Goal: Information Seeking & Learning: Learn about a topic

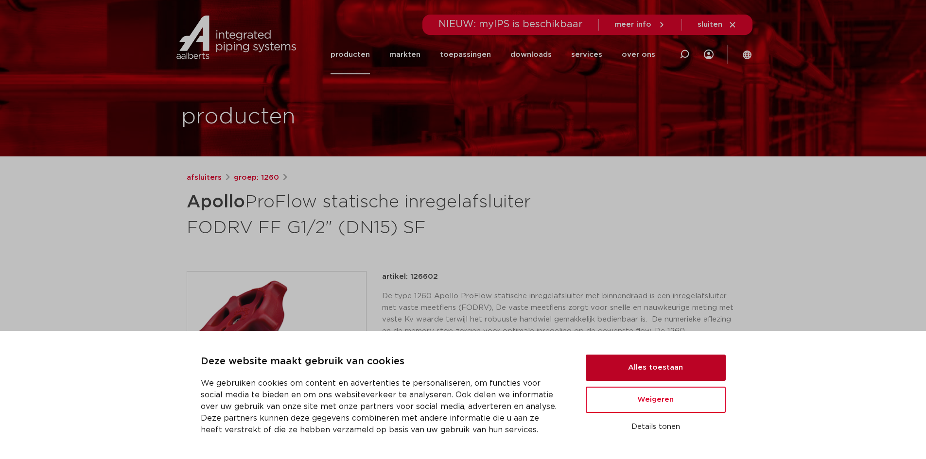
click at [680, 356] on button "Alles toestaan" at bounding box center [656, 368] width 140 height 26
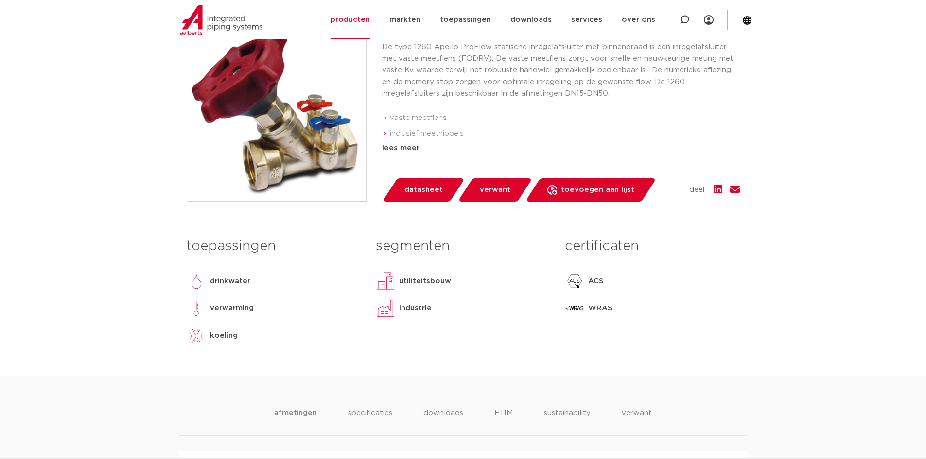
scroll to position [194, 0]
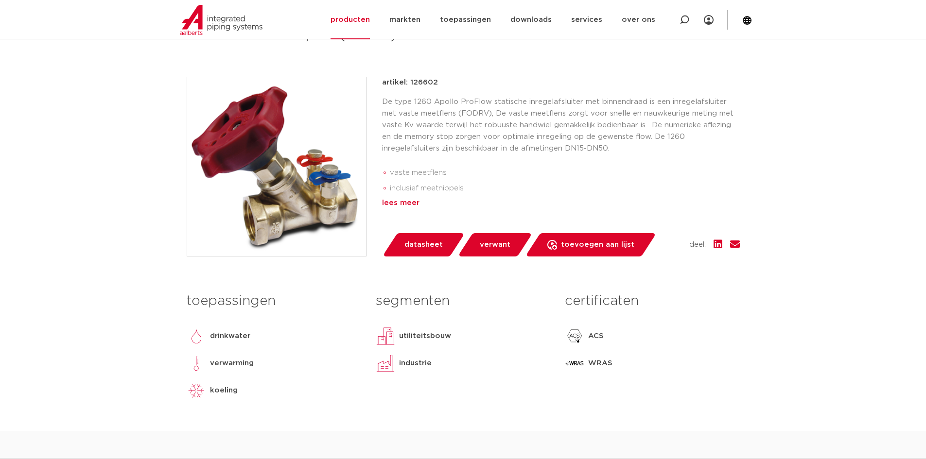
click at [399, 205] on div "lees meer" at bounding box center [561, 203] width 358 height 12
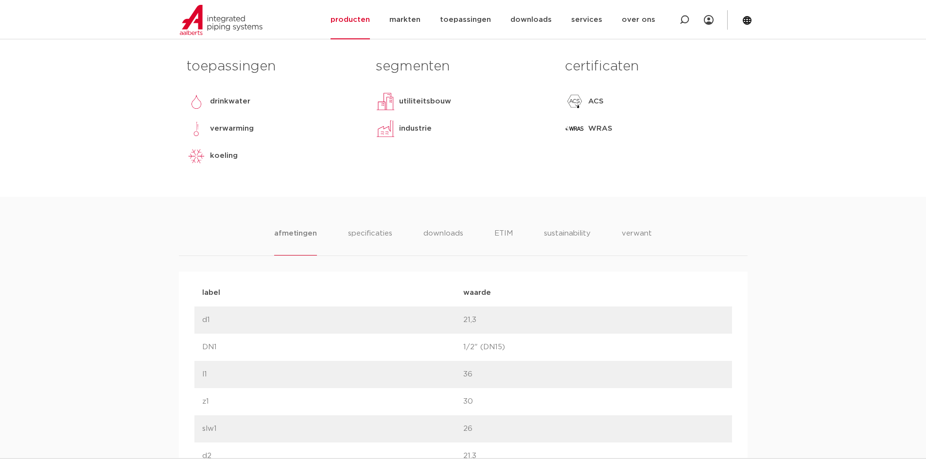
scroll to position [486, 0]
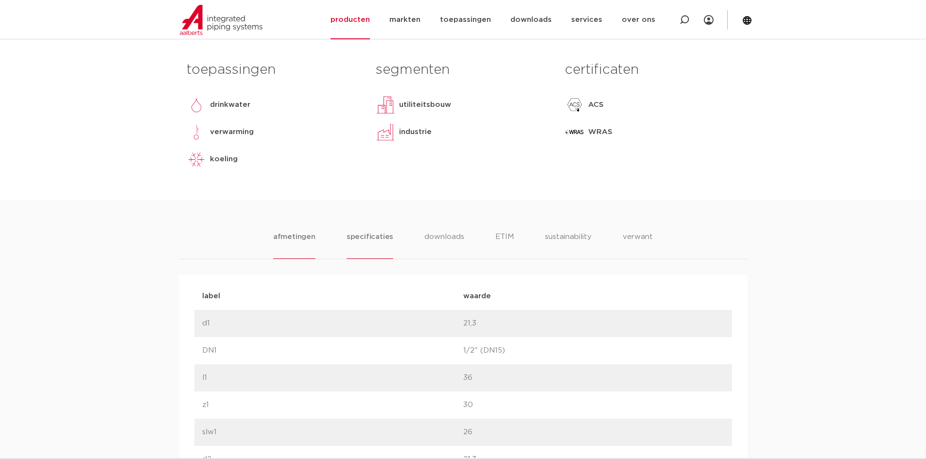
click at [371, 239] on li "specificaties" at bounding box center [370, 245] width 47 height 28
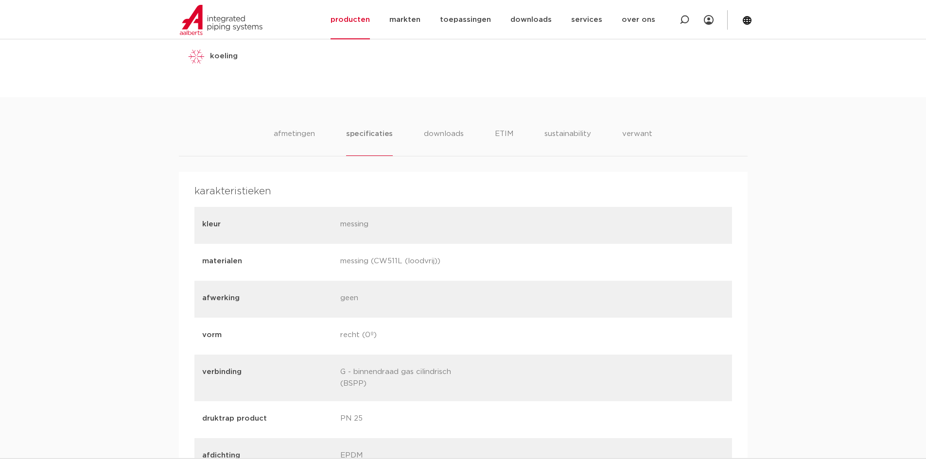
scroll to position [583, 0]
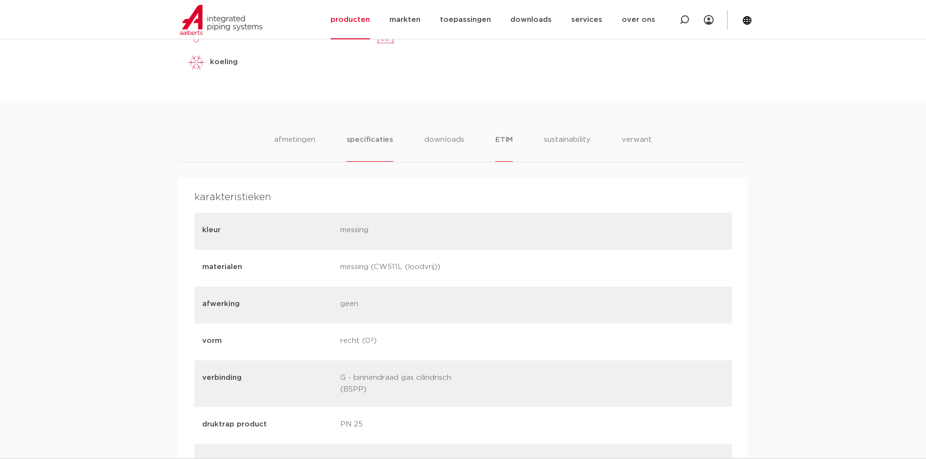
click at [501, 142] on li "ETIM" at bounding box center [503, 148] width 17 height 28
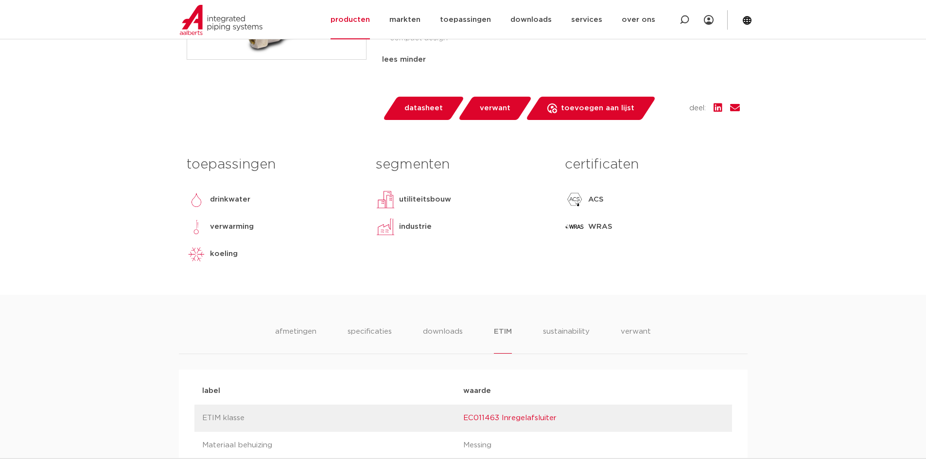
scroll to position [486, 0]
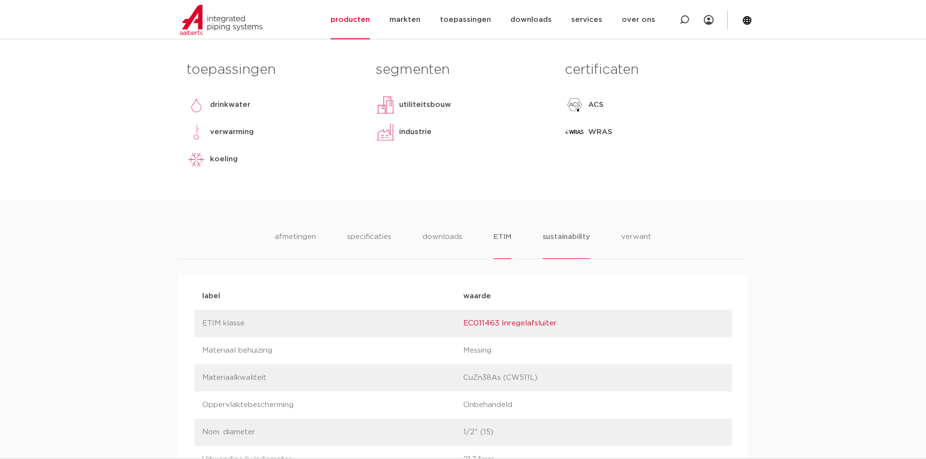
click at [573, 233] on li "sustainability" at bounding box center [566, 245] width 48 height 28
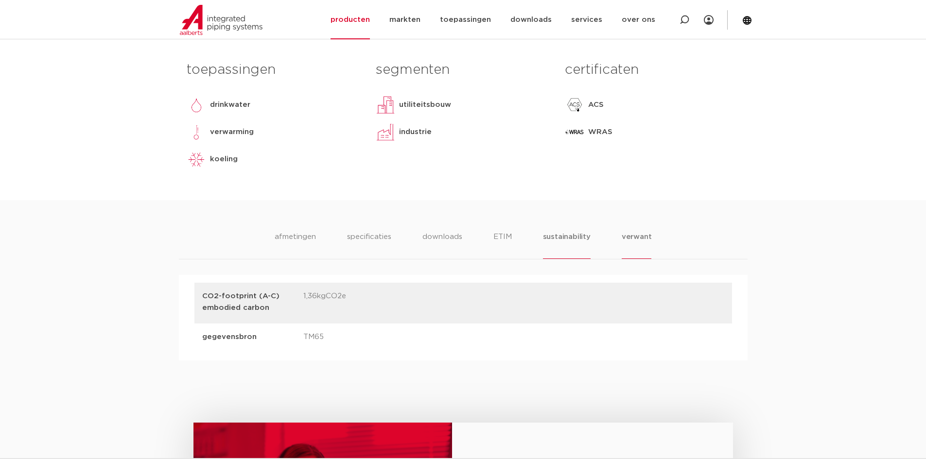
click at [623, 236] on li "verwant" at bounding box center [637, 245] width 30 height 28
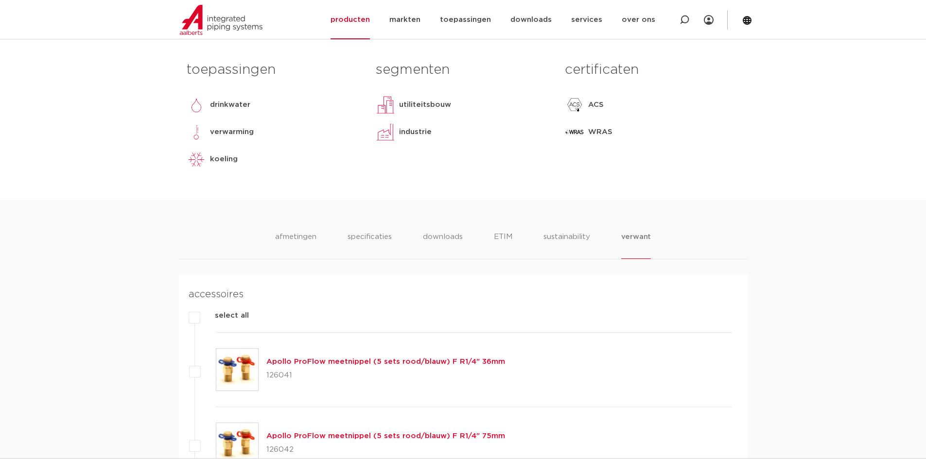
click at [600, 240] on ul "afmetingen specificaties downloads ETIM sustainability verwant" at bounding box center [463, 245] width 376 height 28
click at [561, 237] on li "sustainability" at bounding box center [567, 245] width 48 height 28
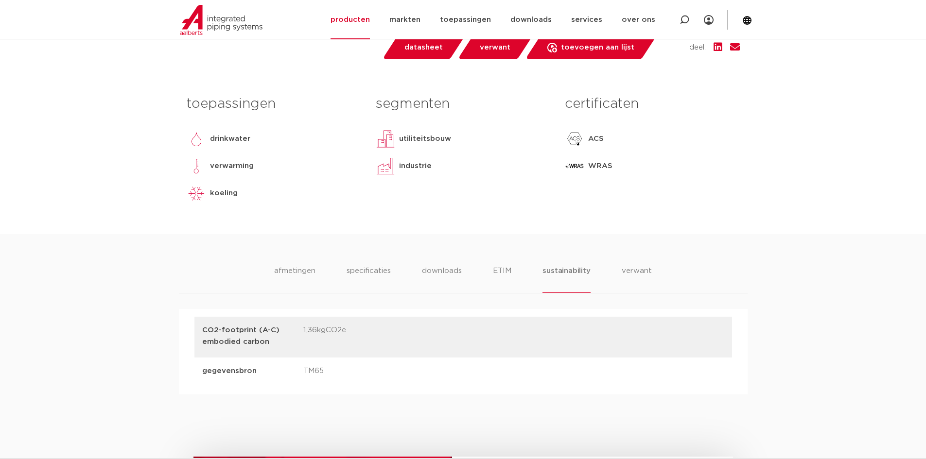
scroll to position [389, 0]
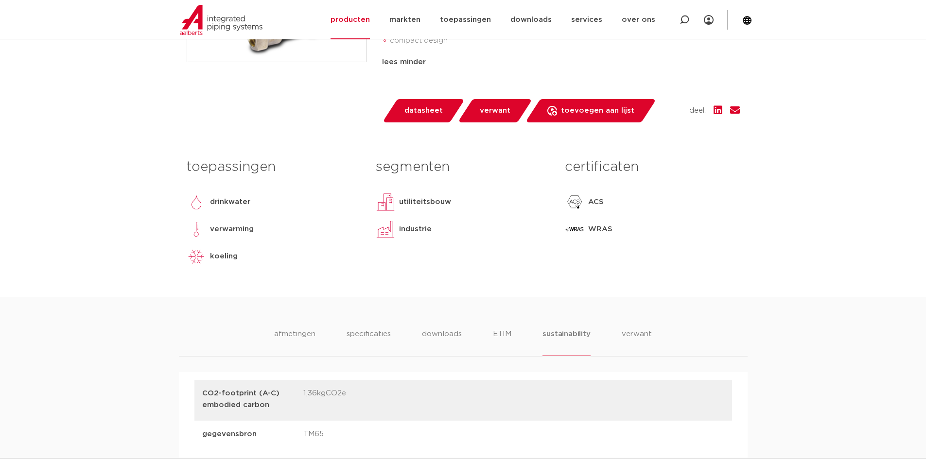
click at [597, 229] on p "WRAS" at bounding box center [600, 230] width 24 height 12
click at [599, 198] on p "ACS" at bounding box center [596, 202] width 16 height 12
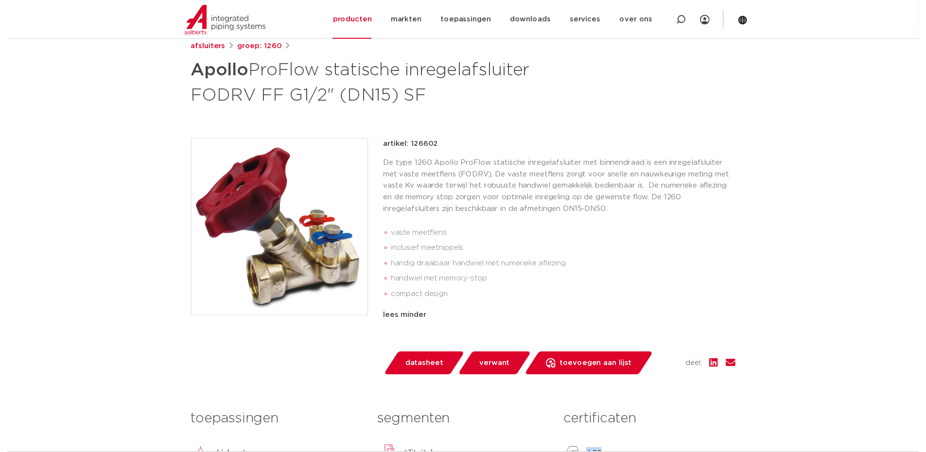
scroll to position [243, 0]
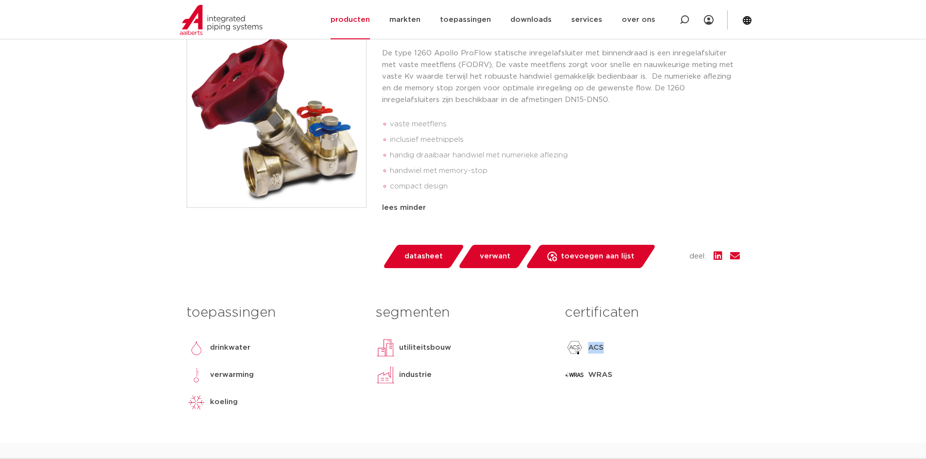
click at [427, 257] on span "datasheet" at bounding box center [423, 257] width 38 height 16
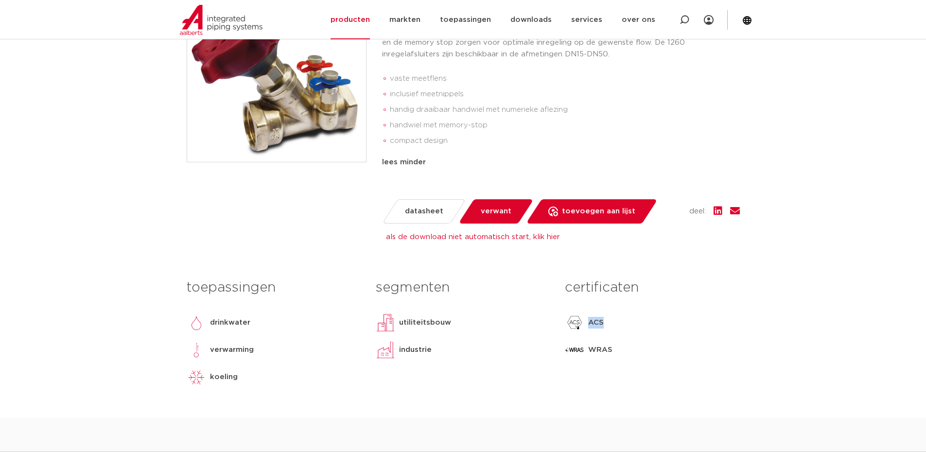
scroll to position [340, 0]
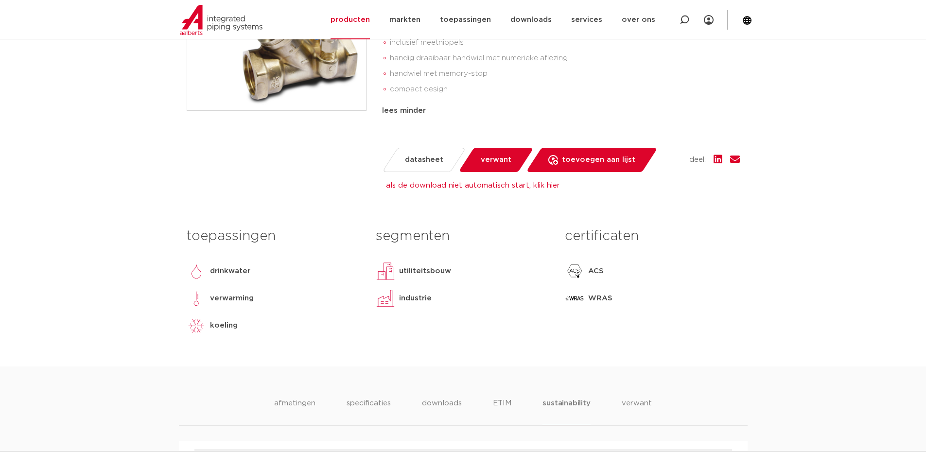
click at [598, 299] on p "WRAS" at bounding box center [600, 299] width 24 height 12
copy p "WRAS"
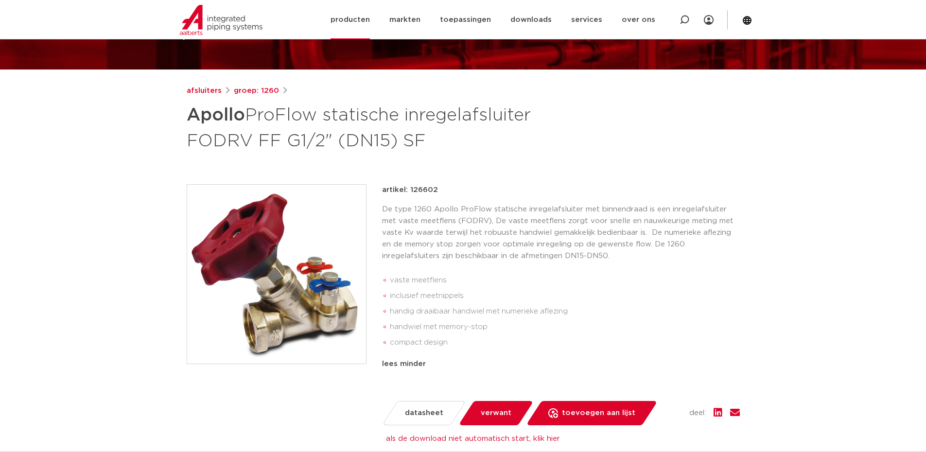
scroll to position [0, 0]
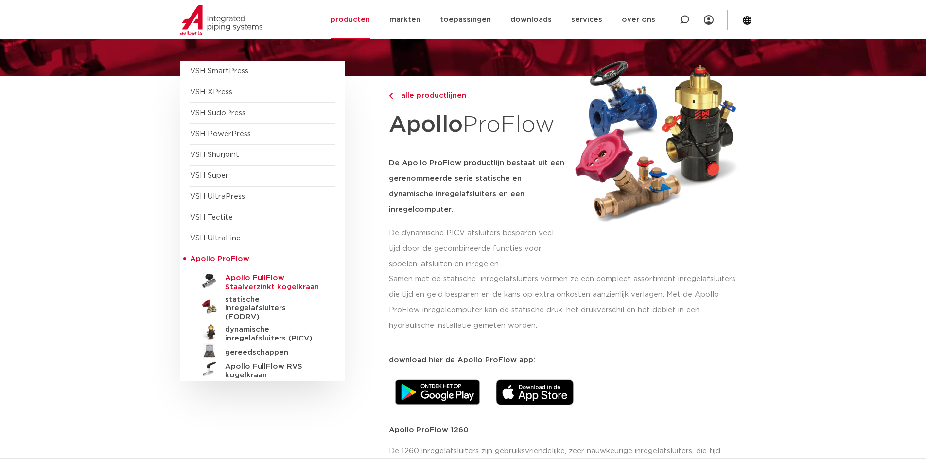
scroll to position [97, 0]
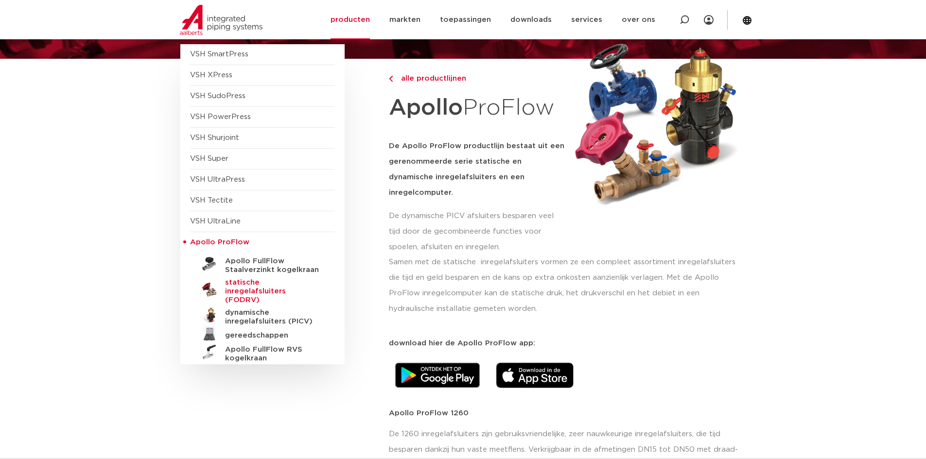
click at [295, 286] on h5 "statische inregelafsluiters (FODRV)" at bounding box center [273, 291] width 96 height 26
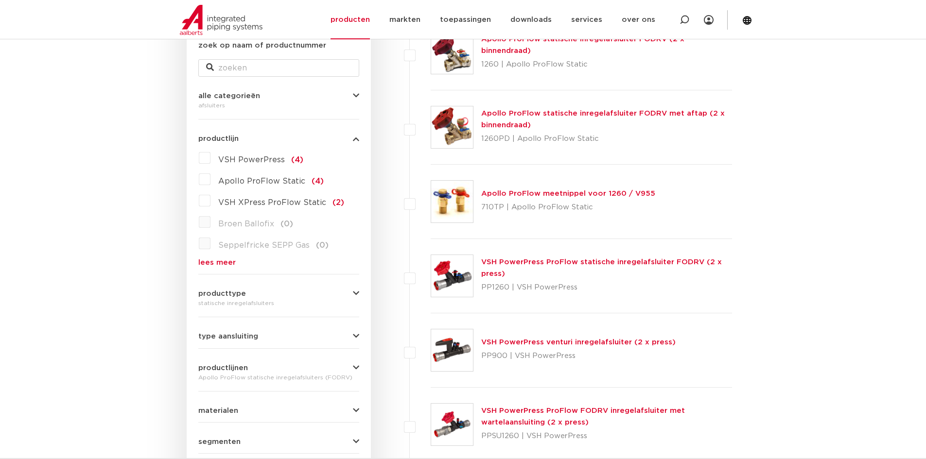
click at [249, 203] on span "VSH XPress ProFlow Static" at bounding box center [272, 203] width 108 height 8
click at [0, 0] on input "VSH XPress ProFlow Static (2)" at bounding box center [0, 0] width 0 height 0
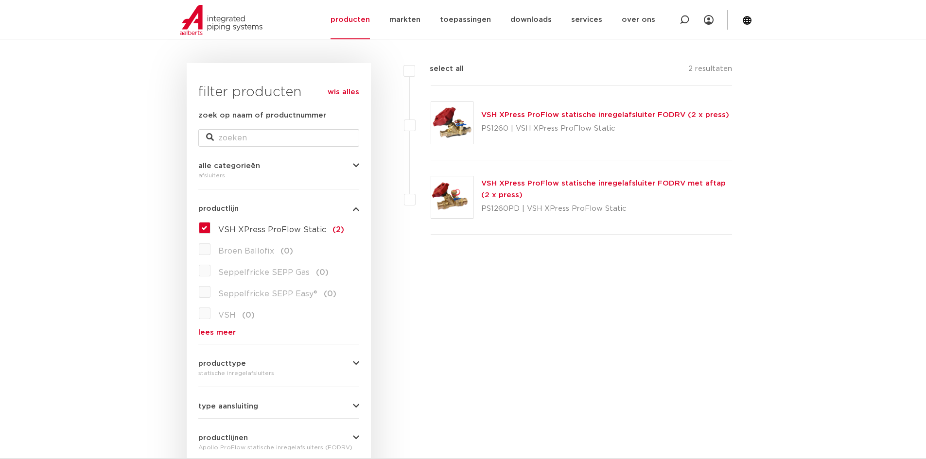
scroll to position [49, 0]
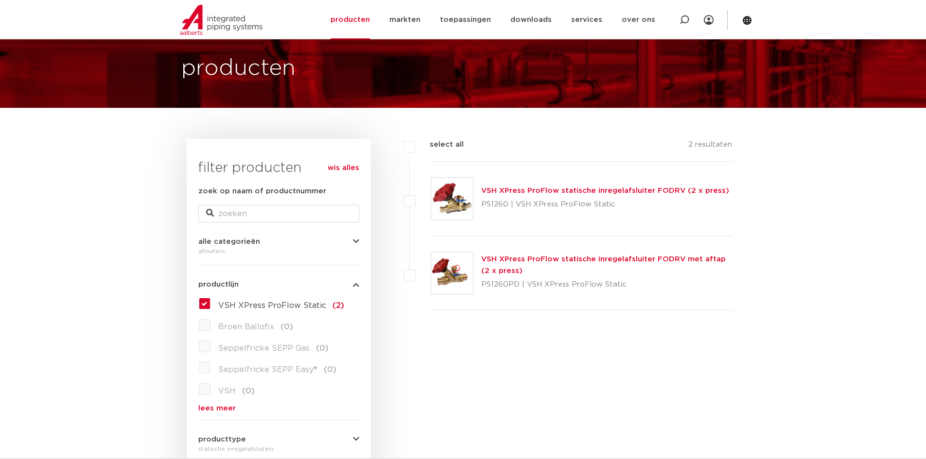
click at [592, 193] on link "VSH XPress ProFlow statische inregelafsluiter FODRV (2 x press)" at bounding box center [605, 190] width 248 height 7
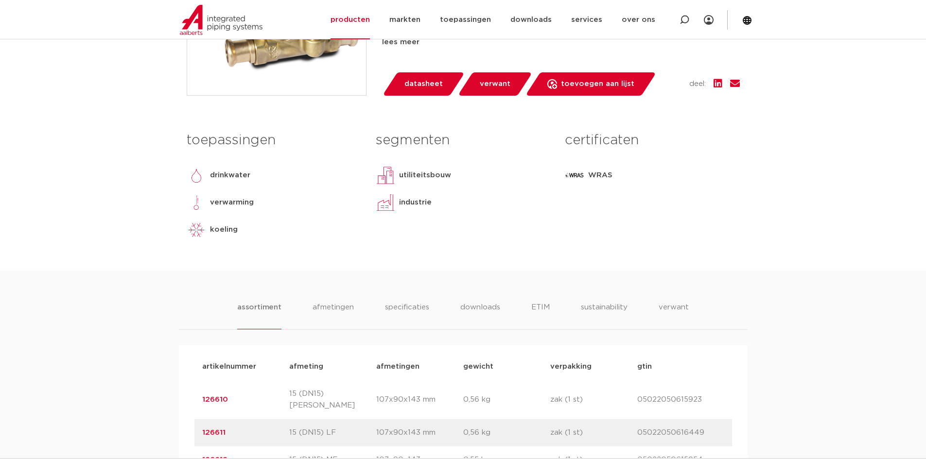
scroll to position [340, 0]
